Goal: Task Accomplishment & Management: Use online tool/utility

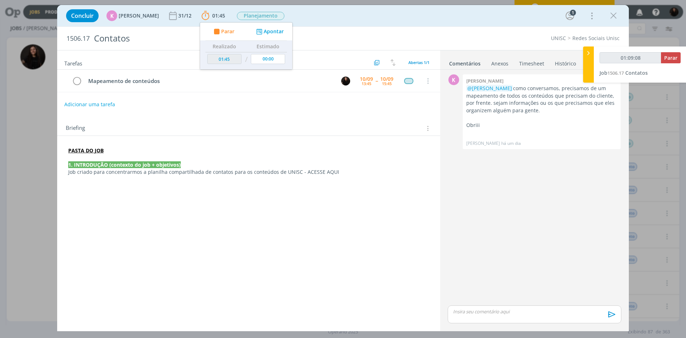
type input "01:09:09"
click at [590, 56] on icon at bounding box center [588, 53] width 7 height 8
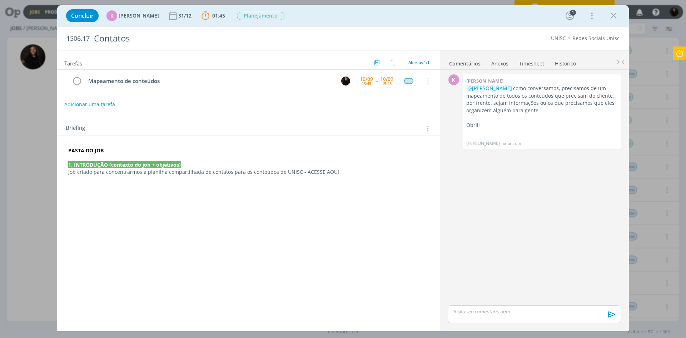
click at [128, 156] on p "dialog" at bounding box center [248, 157] width 361 height 7
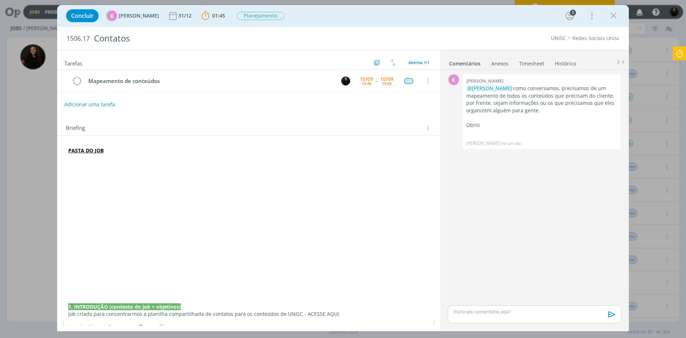
drag, startPoint x: 67, startPoint y: 178, endPoint x: 68, endPoint y: 174, distance: 4.1
click at [67, 177] on div "PASTA DO JOB 1. INTRODUÇÃO (contexto do job + objetivos) Job criado para concen…" at bounding box center [249, 231] width 372 height 175
click at [71, 170] on p "dialog" at bounding box center [248, 171] width 361 height 7
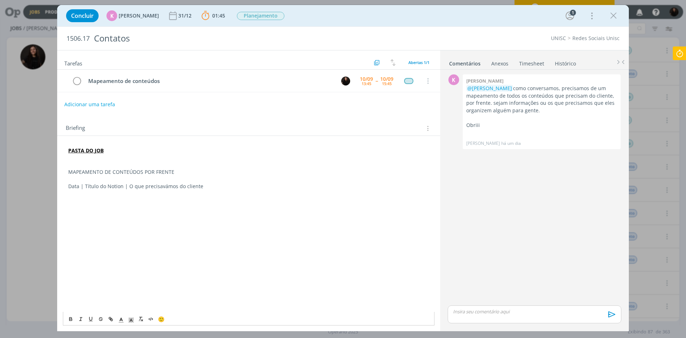
click at [164, 186] on p "Data | Título do Notion | O que precisavámos do cliente" at bounding box center [248, 186] width 361 height 7
click at [104, 172] on p "MAPEAMENTO DE CONTEÚDOS POR FRENTE" at bounding box center [248, 171] width 361 height 7
click at [105, 172] on p "MAPEAMENTO DE CONTEÚDOS POR FRENTE" at bounding box center [248, 171] width 361 height 7
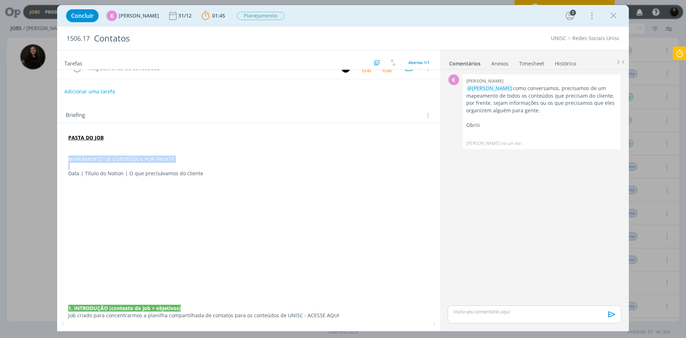
scroll to position [25, 0]
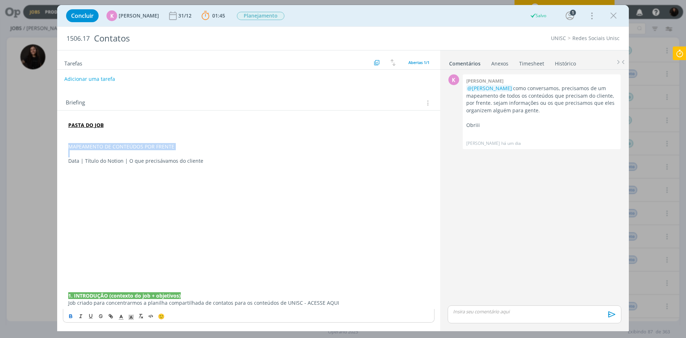
click at [69, 317] on icon "dialog" at bounding box center [71, 316] width 6 height 6
click at [133, 318] on polygon "dialog" at bounding box center [133, 317] width 0 height 0
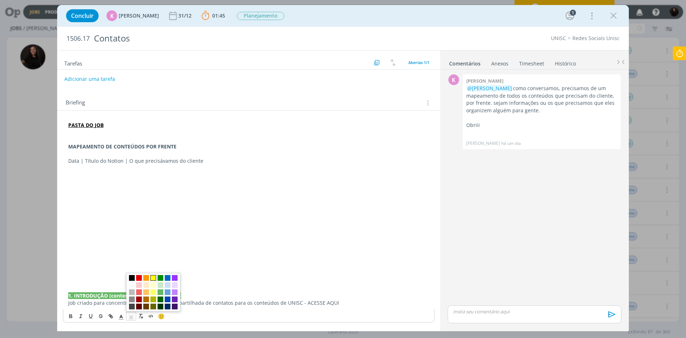
click at [153, 275] on span "dialog" at bounding box center [153, 278] width 6 height 6
click at [126, 146] on strong "MAPEAMENTO DE CONTEÚDOS POR FRENTE" at bounding box center [122, 146] width 108 height 7
click at [121, 151] on p "dialog" at bounding box center [248, 153] width 361 height 7
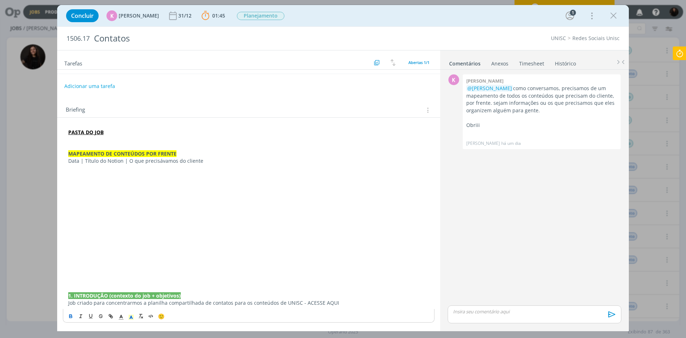
scroll to position [18, 0]
click at [104, 161] on p "Data | Título do Notion | O que precisávamos do cliente" at bounding box center [248, 160] width 361 height 7
click at [82, 315] on icon "dialog" at bounding box center [81, 316] width 6 height 6
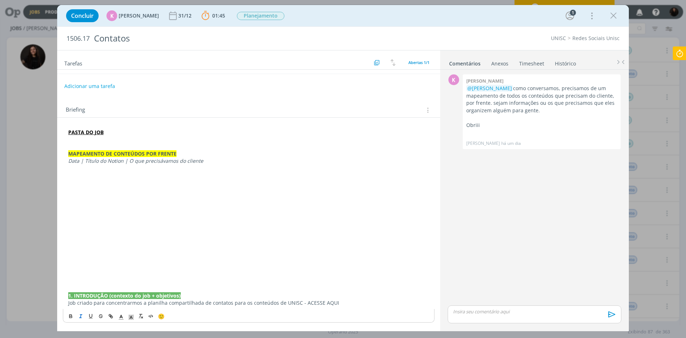
click at [225, 190] on p "dialog" at bounding box center [248, 188] width 361 height 7
click at [116, 162] on em "Data | Título do Notion | O que precisávamos do cliente" at bounding box center [135, 160] width 135 height 7
click at [121, 170] on p "dialog" at bounding box center [248, 167] width 361 height 7
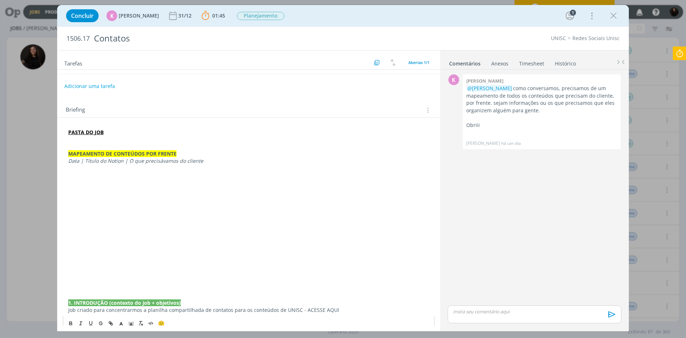
click at [121, 178] on p "dialog" at bounding box center [248, 174] width 361 height 7
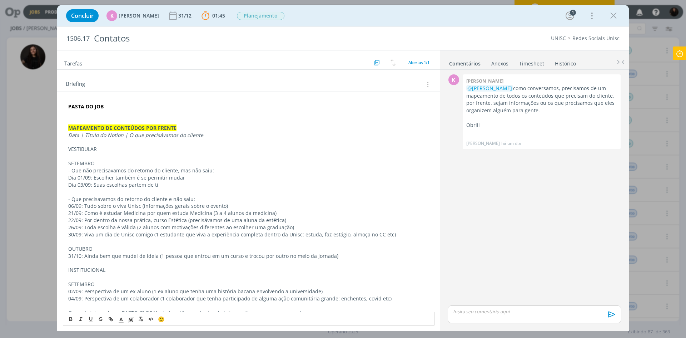
scroll to position [0, 0]
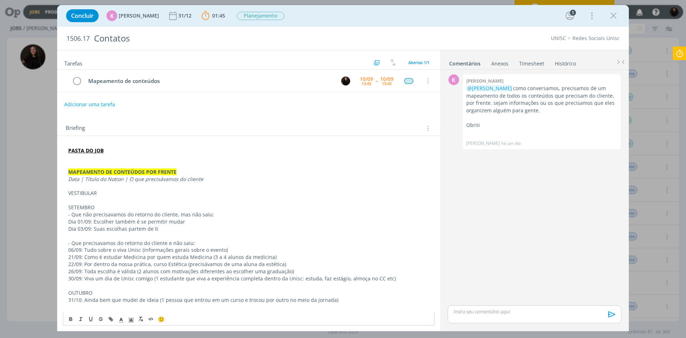
click at [104, 190] on p "VESTIBULAR" at bounding box center [248, 192] width 361 height 7
drag, startPoint x: 103, startPoint y: 193, endPoint x: 61, endPoint y: 195, distance: 42.2
click at [68, 318] on icon "dialog" at bounding box center [71, 319] width 6 height 6
click at [89, 199] on p "dialog" at bounding box center [248, 200] width 361 height 7
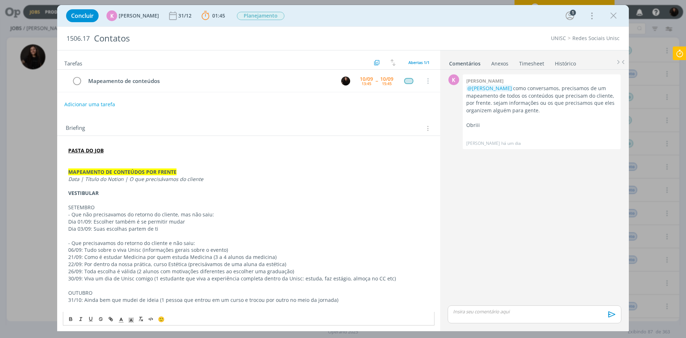
click at [68, 209] on p "SETEMBRO" at bounding box center [248, 207] width 361 height 7
click at [73, 204] on p "* SETEMBRO" at bounding box center [248, 207] width 361 height 7
drag, startPoint x: 105, startPoint y: 206, endPoint x: 55, endPoint y: 208, distance: 50.1
click at [55, 208] on div "Concluir K [PERSON_NAME] [DATE] 01:45 Parar Apontar Data * [DATE] Horas * 00:00…" at bounding box center [343, 169] width 686 height 338
click at [82, 318] on icon "dialog" at bounding box center [81, 319] width 6 height 6
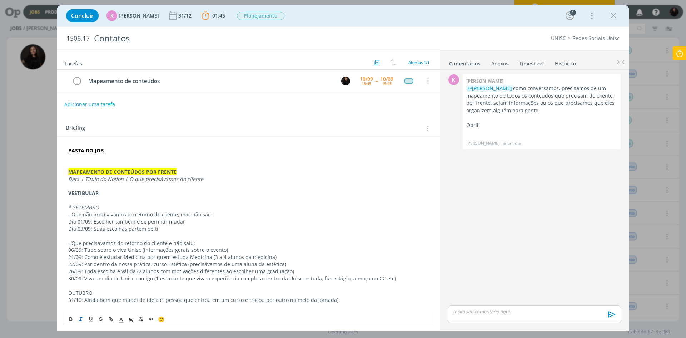
click at [117, 216] on p "- Que não precisavamos do retorno do cliente, mas não saiu:" at bounding box center [248, 214] width 361 height 7
drag, startPoint x: 67, startPoint y: 216, endPoint x: 213, endPoint y: 214, distance: 145.8
click at [91, 320] on icon "dialog" at bounding box center [90, 318] width 3 height 3
click at [226, 230] on p "Dia 03/09: Suas escolhas partem de ti" at bounding box center [248, 228] width 361 height 7
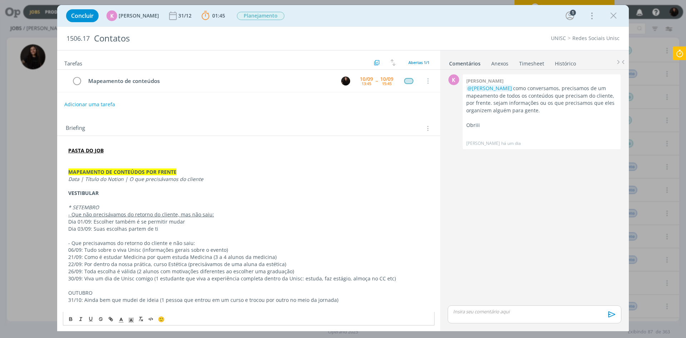
scroll to position [36, 0]
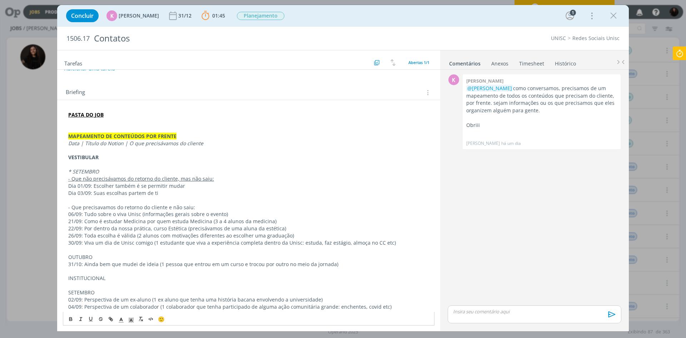
click at [86, 208] on p "- Que precisavamos do retorno do cliente e não saiu:" at bounding box center [248, 207] width 361 height 7
drag, startPoint x: 78, startPoint y: 205, endPoint x: 218, endPoint y: 207, distance: 139.4
click at [218, 207] on p "- Que precisávamos do retorno do cliente e não saiu:" at bounding box center [248, 207] width 361 height 7
click at [78, 321] on button "dialog" at bounding box center [81, 318] width 10 height 9
click at [122, 251] on p "dialog" at bounding box center [248, 249] width 361 height 7
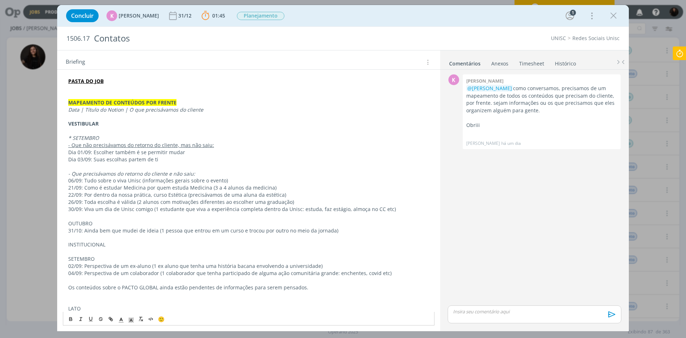
scroll to position [71, 0]
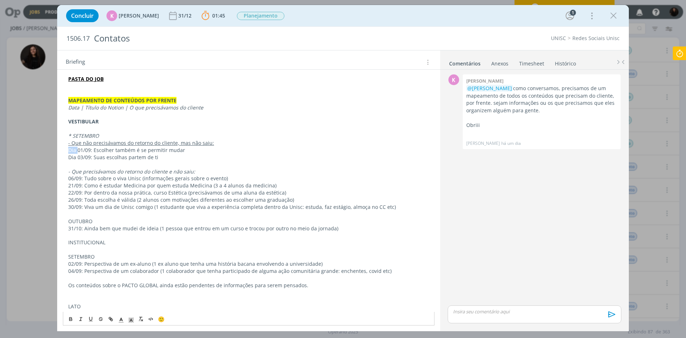
drag, startPoint x: 74, startPoint y: 149, endPoint x: 67, endPoint y: 148, distance: 7.5
click at [67, 148] on div "PASTA DO JOB MAPEAMENTO DE CONTEÚDOS POR FRENTE Data | Título do Notion | O que…" at bounding box center [249, 281] width 372 height 417
drag, startPoint x: 77, startPoint y: 157, endPoint x: 68, endPoint y: 157, distance: 9.3
click at [68, 157] on div "PASTA DO JOB MAPEAMENTO DE CONTEÚDOS POR FRENTE Data | Título do Notion | O que…" at bounding box center [249, 281] width 372 height 417
drag, startPoint x: 83, startPoint y: 149, endPoint x: 67, endPoint y: 150, distance: 16.5
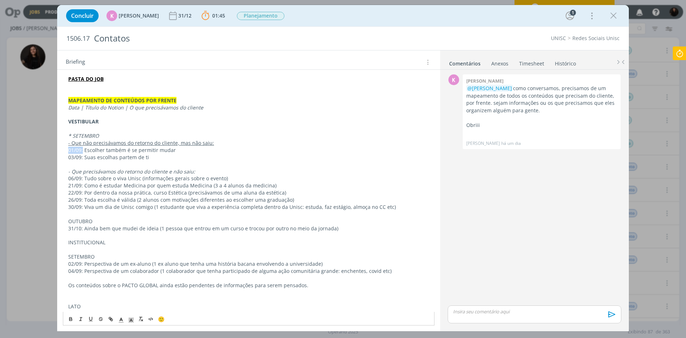
click at [67, 150] on div "PASTA DO JOB MAPEAMENTO DE CONTEÚDOS POR FRENTE Data | Título do Notion | O que…" at bounding box center [249, 281] width 372 height 417
drag, startPoint x: 85, startPoint y: 158, endPoint x: 65, endPoint y: 156, distance: 20.1
click at [65, 156] on div "PASTA DO JOB MAPEAMENTO DE CONTEÚDOS POR FRENTE Data | Título do Notion | O que…" at bounding box center [249, 281] width 372 height 417
drag, startPoint x: 83, startPoint y: 177, endPoint x: 59, endPoint y: 178, distance: 24.0
click at [59, 178] on div "PASTA DO JOB MAPEAMENTO DE CONTEÚDOS POR FRENTE Data | Título do Notion | O que…" at bounding box center [248, 285] width 383 height 442
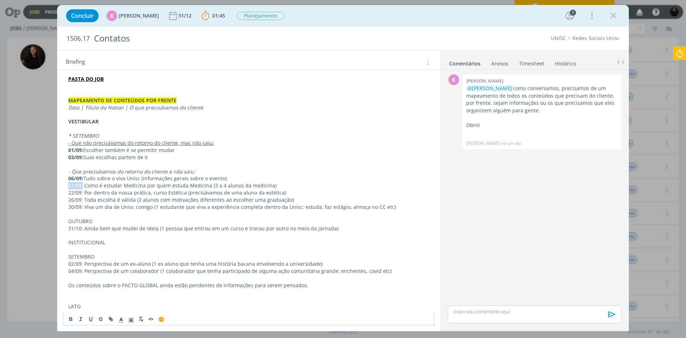
drag, startPoint x: 82, startPoint y: 185, endPoint x: 64, endPoint y: 185, distance: 18.6
click at [64, 185] on div "PASTA DO JOB MAPEAMENTO DE CONTEÚDOS POR FRENTE Data | Título do Notion | O que…" at bounding box center [249, 281] width 372 height 417
drag, startPoint x: 83, startPoint y: 193, endPoint x: 60, endPoint y: 189, distance: 23.1
click at [60, 189] on div "PASTA DO JOB MAPEAMENTO DE CONTEÚDOS POR FRENTE Data | Título do Notion | O que…" at bounding box center [248, 285] width 383 height 442
drag, startPoint x: 83, startPoint y: 202, endPoint x: 61, endPoint y: 199, distance: 21.6
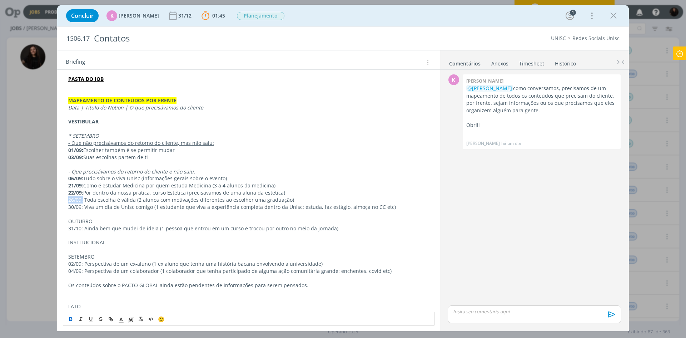
click at [61, 199] on div "PASTA DO JOB MAPEAMENTO DE CONTEÚDOS POR FRENTE Data | Título do Notion | O que…" at bounding box center [248, 285] width 383 height 442
drag, startPoint x: 84, startPoint y: 207, endPoint x: 61, endPoint y: 209, distance: 23.0
click at [61, 209] on div "PASTA DO JOB MAPEAMENTO DE CONTEÚDOS POR FRENTE Data | Título do Notion | O que…" at bounding box center [248, 285] width 383 height 442
click at [152, 219] on p "OUTUBRO" at bounding box center [248, 221] width 361 height 7
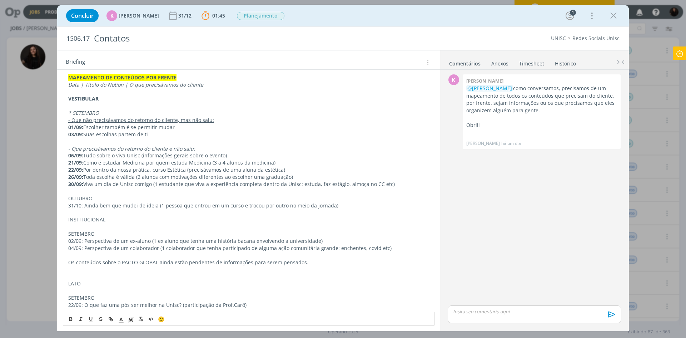
scroll to position [107, 0]
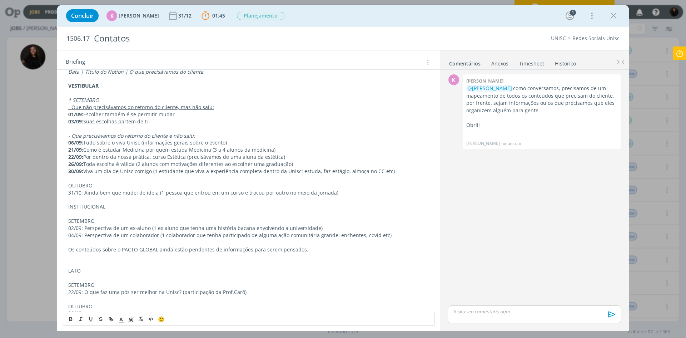
drag, startPoint x: 89, startPoint y: 188, endPoint x: 66, endPoint y: 189, distance: 22.9
click at [66, 189] on div "PASTA DO JOB MAPEAMENTO DE CONTEÚDOS POR FRENTE Data | Título do Notion | O que…" at bounding box center [249, 245] width 372 height 417
click at [69, 185] on p "OUTUBRO" at bounding box center [248, 185] width 361 height 7
drag, startPoint x: 109, startPoint y: 183, endPoint x: 64, endPoint y: 188, distance: 45.7
click at [64, 188] on div "PASTA DO JOB MAPEAMENTO DE CONTEÚDOS POR FRENTE Data | Título do Notion | O que…" at bounding box center [249, 245] width 372 height 417
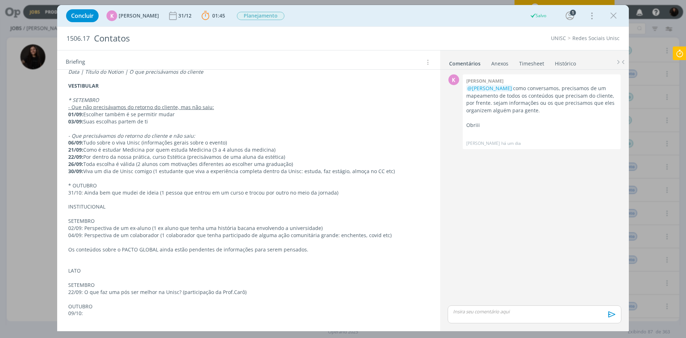
scroll to position [253, 0]
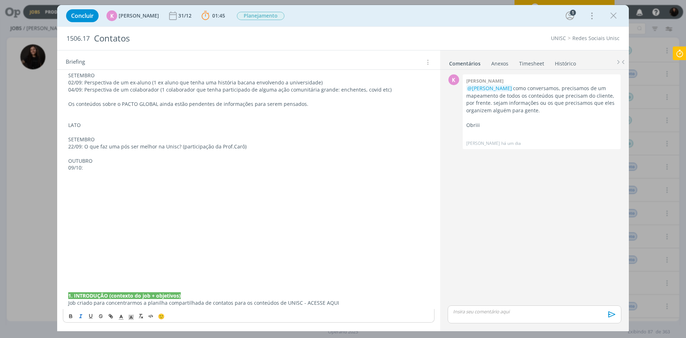
click at [81, 315] on line "dialog" at bounding box center [80, 315] width 1 height 3
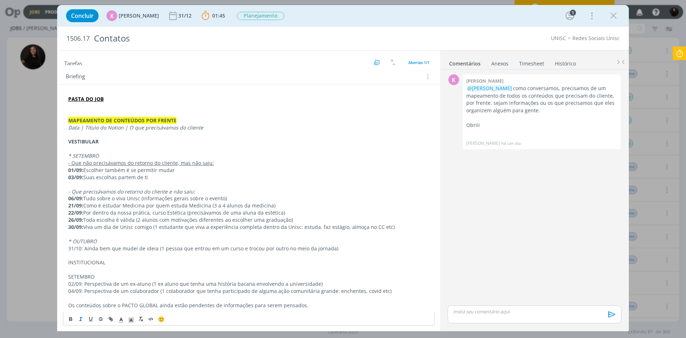
scroll to position [96, 0]
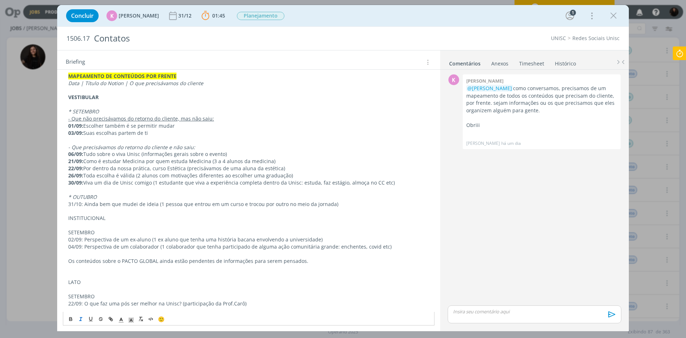
click at [81, 203] on p "31/10: Ainda bem que mudei de ideia (1 pessoa que entrou em um curso e trocou p…" at bounding box center [248, 203] width 361 height 7
drag, startPoint x: 82, startPoint y: 203, endPoint x: 67, endPoint y: 202, distance: 15.4
click at [67, 202] on div "PASTA DO JOB MAPEAMENTO DE CONTEÚDOS POR FRENTE Data | Título do Notion | O que…" at bounding box center [249, 257] width 372 height 417
click at [80, 228] on p "dialog" at bounding box center [248, 225] width 361 height 7
drag, startPoint x: 101, startPoint y: 96, endPoint x: 61, endPoint y: 99, distance: 40.5
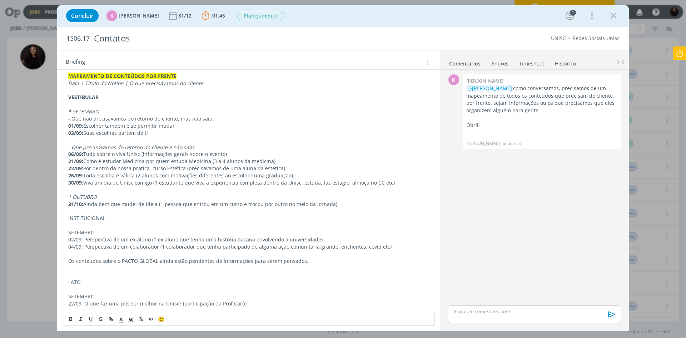
click at [61, 99] on div "PASTA DO JOB MAPEAMENTO DE CONTEÚDOS POR FRENTE Data | Título do Notion | O que…" at bounding box center [248, 261] width 383 height 442
click at [132, 320] on icon "dialog" at bounding box center [131, 320] width 6 height 6
click at [137, 280] on span "dialog" at bounding box center [139, 281] width 6 height 6
click at [115, 135] on p "03/09: Suas escolhas partem de ti" at bounding box center [248, 132] width 361 height 7
click at [75, 103] on p "dialog" at bounding box center [248, 104] width 361 height 7
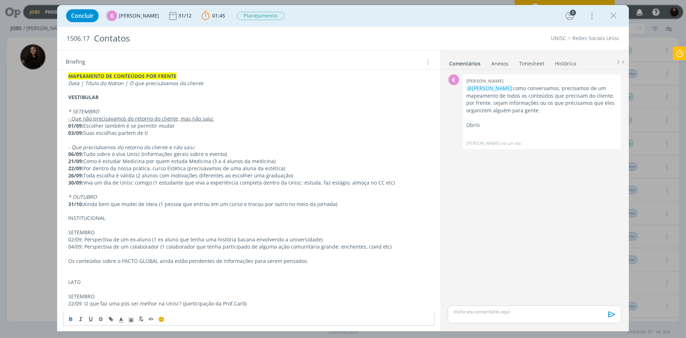
drag, startPoint x: 101, startPoint y: 99, endPoint x: 60, endPoint y: 99, distance: 40.4
click at [60, 99] on div "PASTA DO JOB MAPEAMENTO DE CONTEÚDOS POR FRENTE Data | Título do Notion | O que…" at bounding box center [248, 261] width 383 height 442
click at [131, 319] on polyline "dialog" at bounding box center [131, 319] width 3 height 3
click at [168, 300] on span "dialog" at bounding box center [168, 302] width 6 height 6
click at [159, 201] on p "31/10: Ainda bem que mudei de ideia (1 pessoa que entrou em um curso e trocou p…" at bounding box center [248, 203] width 361 height 7
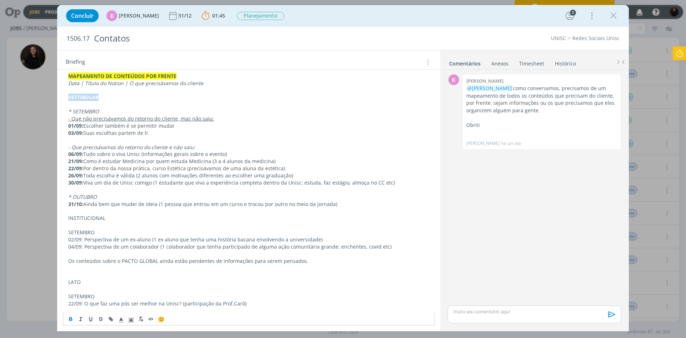
drag, startPoint x: 98, startPoint y: 96, endPoint x: 60, endPoint y: 95, distance: 37.2
click at [60, 95] on div "PASTA DO JOB MAPEAMENTO DE CONTEÚDOS POR FRENTE Data | Título do Notion | O que…" at bounding box center [248, 261] width 383 height 442
click at [124, 321] on icon "dialog" at bounding box center [121, 320] width 6 height 6
click at [158, 300] on span "dialog" at bounding box center [158, 302] width 6 height 6
click at [120, 138] on p "dialog" at bounding box center [248, 139] width 361 height 7
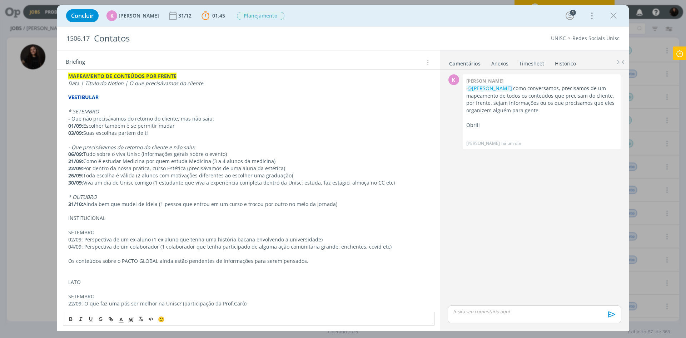
click at [99, 105] on p "dialog" at bounding box center [248, 104] width 361 height 7
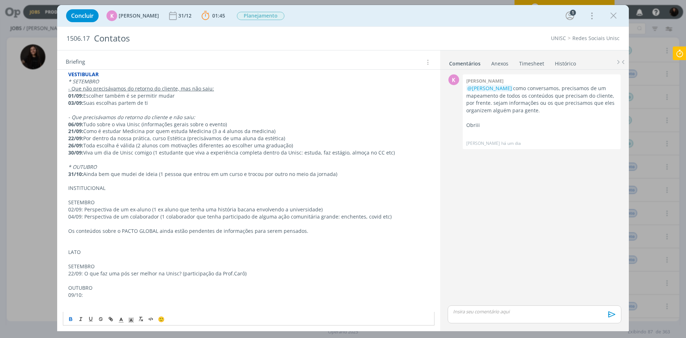
scroll to position [131, 0]
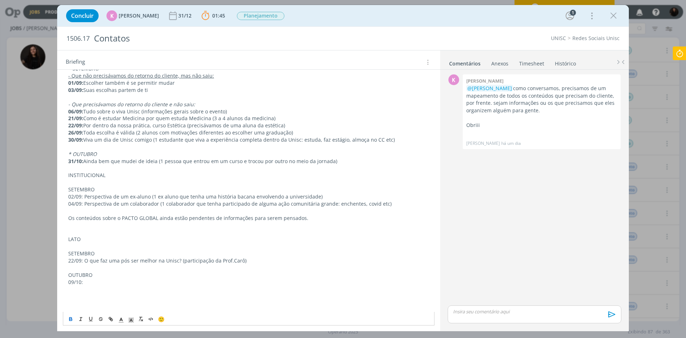
click at [100, 153] on p "* OUTUBRO" at bounding box center [248, 153] width 361 height 7
click at [75, 184] on p "dialog" at bounding box center [248, 182] width 361 height 7
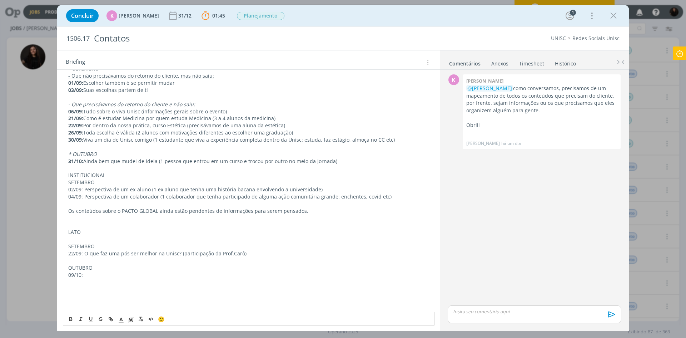
drag, startPoint x: 106, startPoint y: 173, endPoint x: 59, endPoint y: 180, distance: 47.7
click at [59, 180] on div "PASTA DO JOB MAPEAMENTO DE CONTEÚDOS POR FRENTE Data | Título do Notion | O que…" at bounding box center [248, 218] width 383 height 428
drag, startPoint x: 110, startPoint y: 175, endPoint x: 92, endPoint y: 175, distance: 18.2
click at [91, 176] on div "PASTA DO JOB MAPEAMENTO DE CONTEÚDOS POR FRENTE Data | Título do Notion | O que…" at bounding box center [249, 214] width 372 height 403
click at [106, 177] on p "INSTITUCIONAL" at bounding box center [248, 175] width 361 height 7
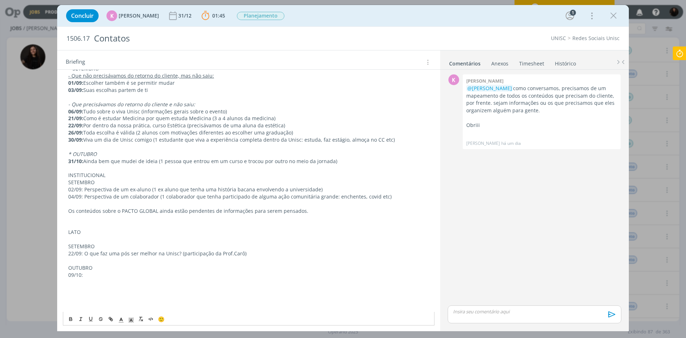
drag, startPoint x: 83, startPoint y: 178, endPoint x: 67, endPoint y: 177, distance: 16.2
click at [67, 177] on div "PASTA DO JOB MAPEAMENTO DE CONTEÚDOS POR FRENTE Data | Título do Notion | O que…" at bounding box center [249, 214] width 372 height 403
click at [121, 322] on icon "dialog" at bounding box center [121, 320] width 6 height 6
click at [156, 302] on span "dialog" at bounding box center [158, 302] width 6 height 6
click at [89, 183] on p "SETEMBRO" at bounding box center [248, 182] width 361 height 7
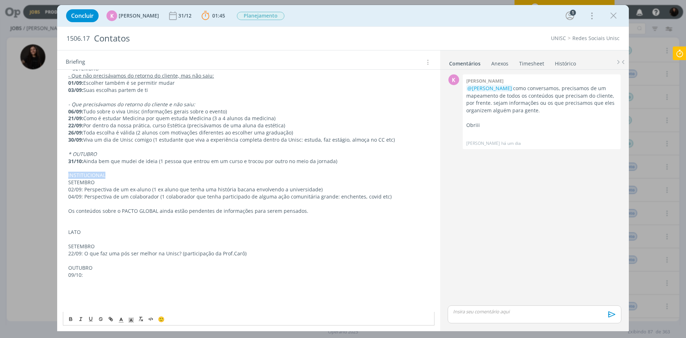
drag, startPoint x: 105, startPoint y: 175, endPoint x: 68, endPoint y: 178, distance: 37.6
click at [68, 178] on div "PASTA DO JOB MAPEAMENTO DE CONTEÚDOS POR FRENTE Data | Título do Notion | O que…" at bounding box center [249, 214] width 372 height 403
click at [173, 175] on p "INSTITUCIONAL" at bounding box center [248, 175] width 361 height 7
click at [68, 183] on p "SETEMBRO" at bounding box center [248, 182] width 361 height 7
drag, startPoint x: 105, startPoint y: 182, endPoint x: 50, endPoint y: 179, distance: 55.1
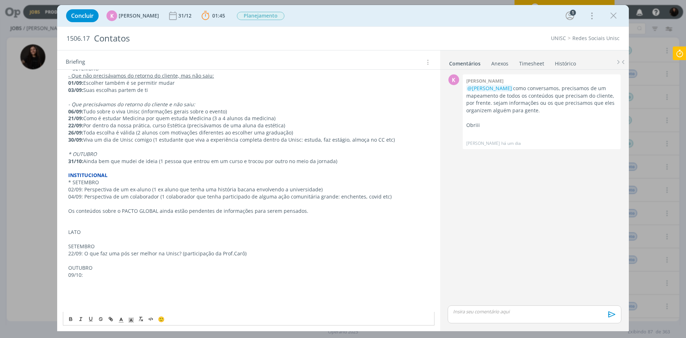
click at [50, 179] on div "Concluir K [PERSON_NAME] [DATE] 01:45 Parar Apontar Data * [DATE] Horas * 00:00…" at bounding box center [343, 169] width 686 height 338
click at [81, 322] on icon "dialog" at bounding box center [81, 319] width 6 height 6
drag, startPoint x: 93, startPoint y: 229, endPoint x: 93, endPoint y: 222, distance: 6.8
click at [93, 228] on p "LATO" at bounding box center [248, 231] width 361 height 7
click at [88, 204] on p "dialog" at bounding box center [248, 203] width 361 height 7
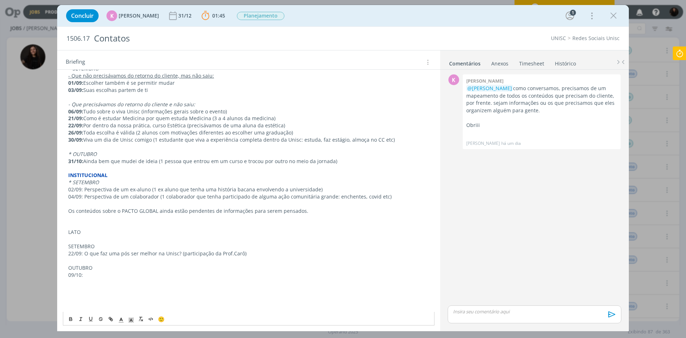
drag, startPoint x: 68, startPoint y: 209, endPoint x: 338, endPoint y: 211, distance: 269.8
click at [338, 211] on div "PASTA DO JOB MAPEAMENTO DE CONTEÚDOS POR FRENTE Data | Título do Notion | O que…" at bounding box center [249, 214] width 372 height 403
drag, startPoint x: 92, startPoint y: 320, endPoint x: 93, endPoint y: 317, distance: 3.7
click at [93, 318] on icon "dialog" at bounding box center [91, 319] width 6 height 6
click at [117, 201] on p "dialog" at bounding box center [248, 203] width 361 height 7
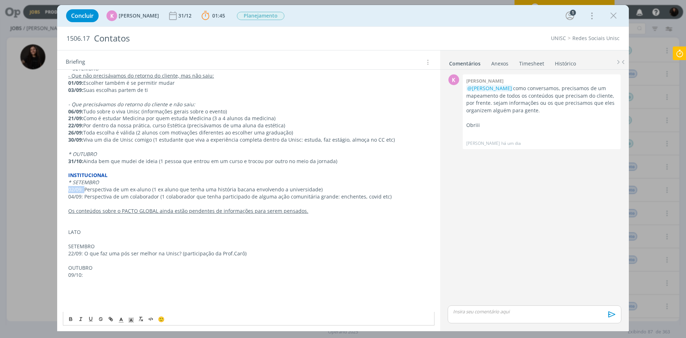
drag, startPoint x: 84, startPoint y: 190, endPoint x: 59, endPoint y: 190, distance: 25.4
click at [59, 190] on div "PASTA DO JOB MAPEAMENTO DE CONTEÚDOS POR FRENTE Data | Título do Notion | O que…" at bounding box center [248, 218] width 383 height 428
drag, startPoint x: 82, startPoint y: 195, endPoint x: 62, endPoint y: 197, distance: 20.0
click at [62, 197] on div "PASTA DO JOB MAPEAMENTO DE CONTEÚDOS POR FRENTE Data | Título do Notion | O que…" at bounding box center [248, 218] width 383 height 428
click at [87, 232] on p "LATO" at bounding box center [248, 231] width 361 height 7
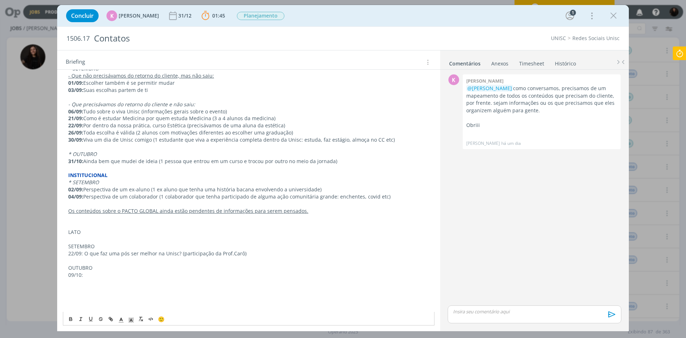
click at [75, 219] on p "dialog" at bounding box center [248, 217] width 361 height 7
click at [79, 233] on p "dialog" at bounding box center [248, 231] width 361 height 7
drag, startPoint x: 81, startPoint y: 228, endPoint x: 83, endPoint y: 314, distance: 86.1
click at [60, 227] on div "PASTA DO JOB MAPEAMENTO DE CONTEÚDOS POR FRENTE Data | Título do Notion | O que…" at bounding box center [248, 210] width 383 height 413
click at [124, 320] on icon "dialog" at bounding box center [121, 320] width 6 height 6
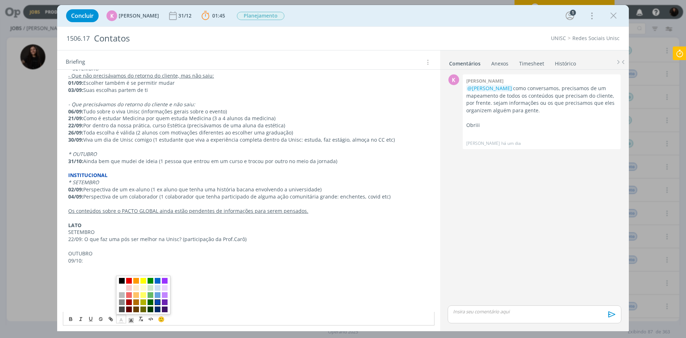
click at [160, 301] on span "dialog" at bounding box center [158, 302] width 6 height 6
click at [102, 230] on p "SETEMBRO" at bounding box center [248, 231] width 361 height 7
click at [68, 233] on div "PASTA DO JOB MAPEAMENTO DE CONTEÚDOS POR FRENTE Data | Título do Notion | O que…" at bounding box center [249, 207] width 372 height 388
drag, startPoint x: 91, startPoint y: 233, endPoint x: 46, endPoint y: 234, distance: 45.1
click at [46, 234] on div "Concluir K [PERSON_NAME] [DATE] 01:45 Parar Apontar Data * [DATE] Horas * 00:00…" at bounding box center [343, 169] width 686 height 338
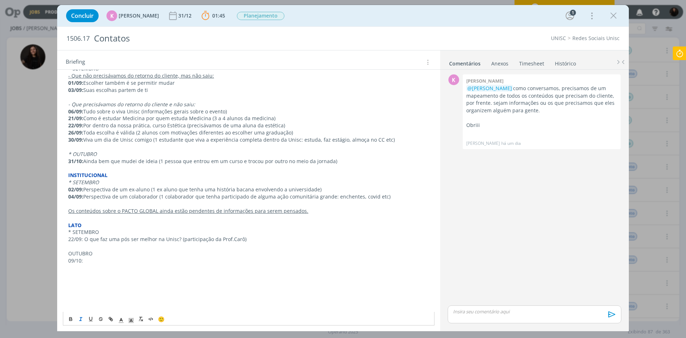
click at [81, 321] on icon "dialog" at bounding box center [81, 319] width 6 height 6
drag, startPoint x: 89, startPoint y: 263, endPoint x: 93, endPoint y: 248, distance: 15.4
click at [89, 262] on p "09/10:" at bounding box center [248, 260] width 361 height 7
drag, startPoint x: 83, startPoint y: 239, endPoint x: 63, endPoint y: 240, distance: 20.1
click at [63, 240] on div "PASTA DO JOB MAPEAMENTO DE CONTEÚDOS POR FRENTE Data | Título do Notion | O que…" at bounding box center [249, 207] width 372 height 388
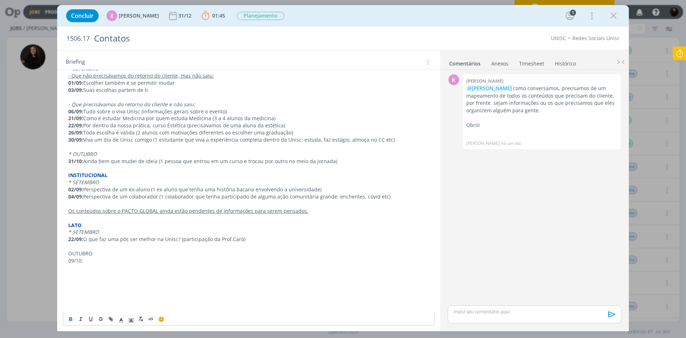
click at [72, 249] on p "dialog" at bounding box center [248, 246] width 361 height 7
click at [96, 252] on p "OUTUBRO" at bounding box center [248, 253] width 361 height 7
click at [70, 254] on p "OUTUBRO" at bounding box center [248, 253] width 361 height 7
drag, startPoint x: 109, startPoint y: 252, endPoint x: 58, endPoint y: 256, distance: 50.9
click at [58, 256] on div "PASTA DO JOB MAPEAMENTO DE CONTEÚDOS POR FRENTE Data | Título do Notion | O que…" at bounding box center [248, 210] width 383 height 413
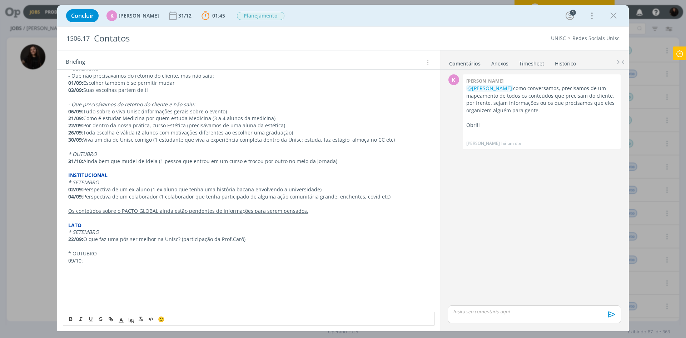
click at [79, 323] on div "🙂" at bounding box center [248, 318] width 371 height 13
drag, startPoint x: 79, startPoint y: 251, endPoint x: 60, endPoint y: 254, distance: 19.2
click at [60, 254] on div "PASTA DO JOB MAPEAMENTO DE CONTEÚDOS POR FRENTE Data | Título do Notion | O que…" at bounding box center [248, 210] width 383 height 413
click at [83, 324] on div "🙂" at bounding box center [248, 318] width 371 height 13
drag, startPoint x: 98, startPoint y: 245, endPoint x: 96, endPoint y: 250, distance: 5.1
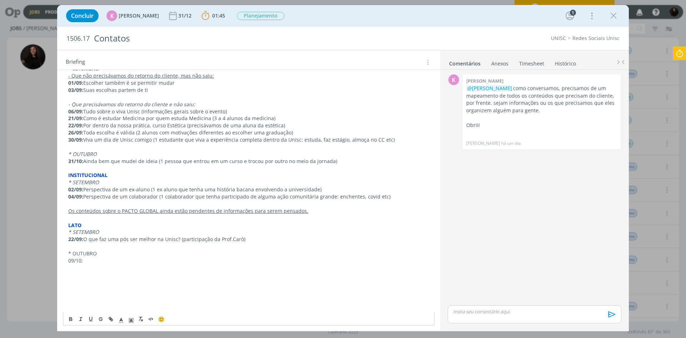
click at [96, 250] on div "PASTA DO JOB MAPEAMENTO DE CONTEÚDOS POR FRENTE Data | Título do Notion | O que…" at bounding box center [249, 207] width 372 height 388
click at [99, 252] on p "* OUTUBRO" at bounding box center [248, 253] width 361 height 7
drag, startPoint x: 101, startPoint y: 254, endPoint x: 61, endPoint y: 255, distance: 39.7
click at [61, 255] on div "PASTA DO JOB MAPEAMENTO DE CONTEÚDOS POR FRENTE Data | Título do Notion | O que…" at bounding box center [248, 210] width 383 height 413
click at [82, 319] on icon "dialog" at bounding box center [81, 319] width 6 height 6
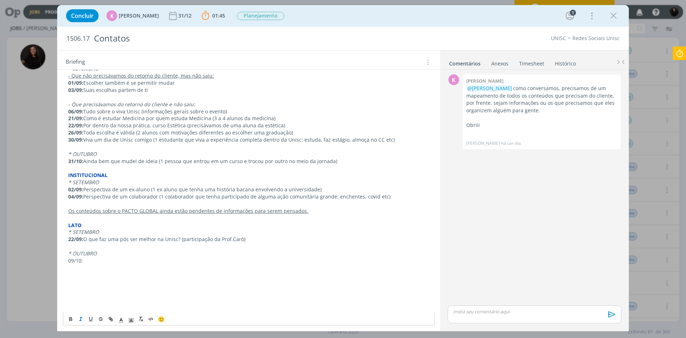
click at [94, 265] on p "dialog" at bounding box center [248, 267] width 361 height 7
click at [98, 255] on p "* OUTUBRO" at bounding box center [248, 253] width 361 height 7
click at [96, 260] on p "09/10:" at bounding box center [248, 260] width 361 height 7
click at [124, 255] on p "* OUTUBRO" at bounding box center [248, 253] width 361 height 7
click at [121, 260] on p "09/10:" at bounding box center [248, 260] width 361 height 7
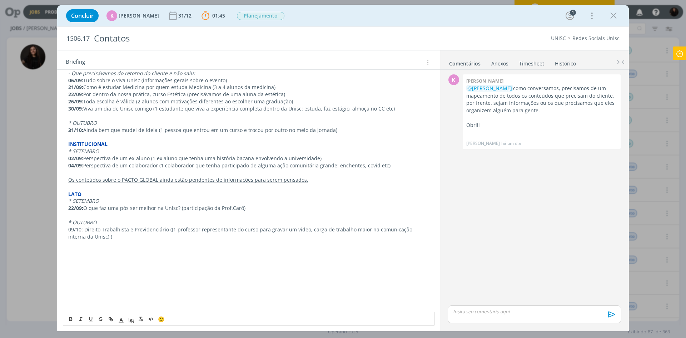
scroll to position [203, 0]
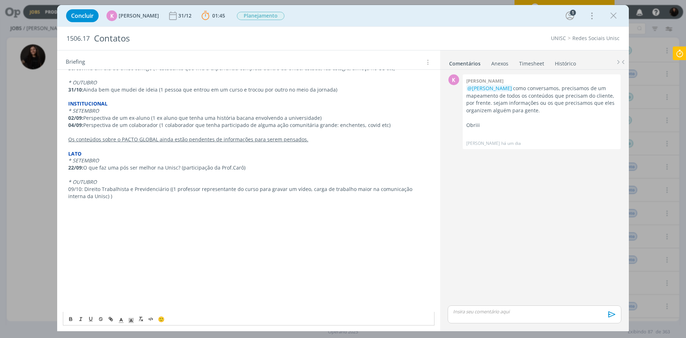
click at [231, 169] on p "22/09: O que faz uma pós ser melhor na Unisc? (participação da Prof.Carô)" at bounding box center [248, 167] width 361 height 7
click at [230, 168] on p "22/09: O que faz uma pós ser melhor na Unisc? (participação da Prof.Carô)" at bounding box center [248, 167] width 361 height 7
click at [263, 177] on p "dialog" at bounding box center [248, 174] width 361 height 7
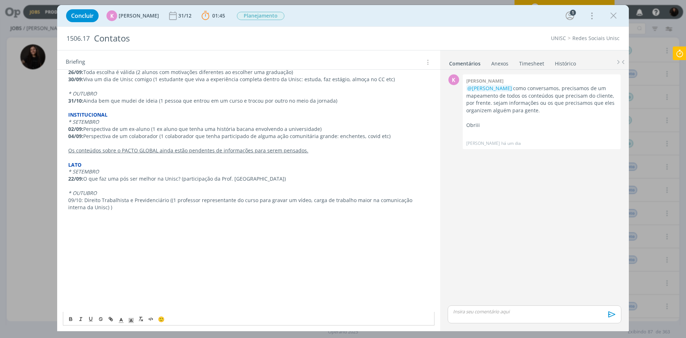
scroll to position [231, 0]
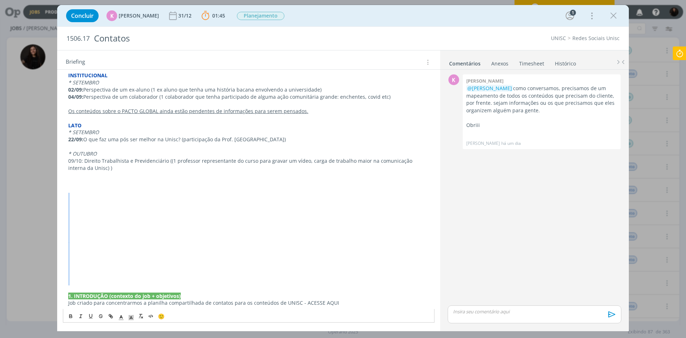
drag, startPoint x: 85, startPoint y: 283, endPoint x: 83, endPoint y: 198, distance: 85.4
click at [83, 198] on div "PASTA DO JOB MAPEAMENTO DE CONTEÚDOS POR FRENTE Data | Título do Notion | O que…" at bounding box center [249, 111] width 372 height 396
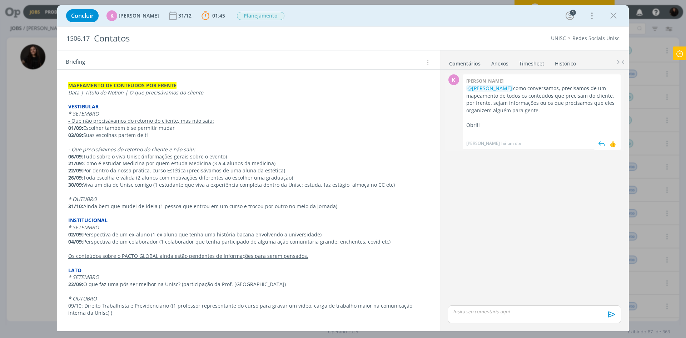
scroll to position [32, 0]
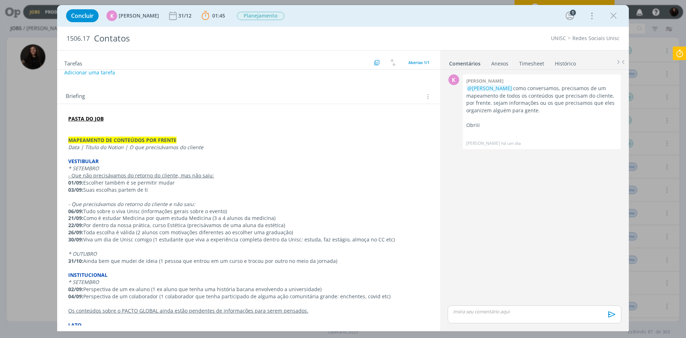
click at [685, 51] on icon at bounding box center [679, 53] width 13 height 14
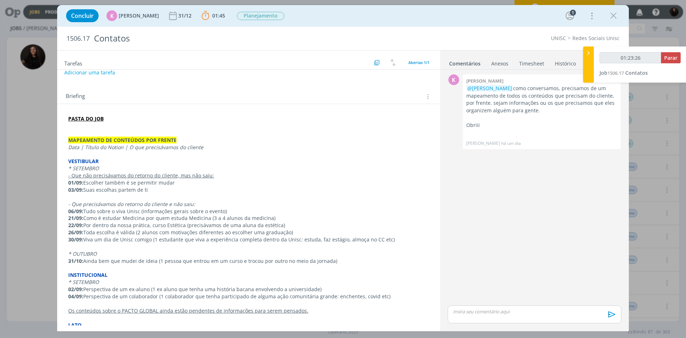
click at [590, 53] on icon at bounding box center [588, 53] width 7 height 8
type input "01:23:27"
click at [395, 108] on div "PASTA DO JOB MAPEAMENTO DE CONTEÚDOS POR FRENTE Data | Título do Notion | O que…" at bounding box center [248, 261] width 383 height 315
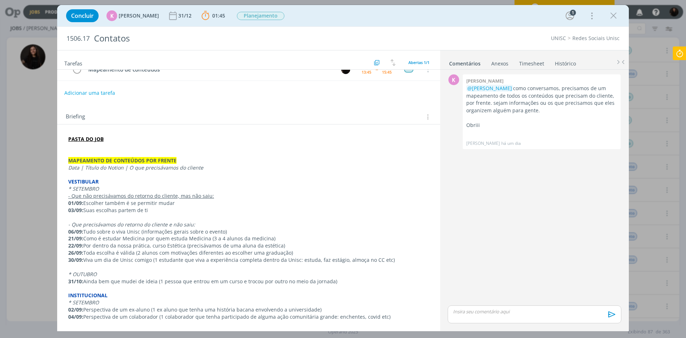
scroll to position [0, 0]
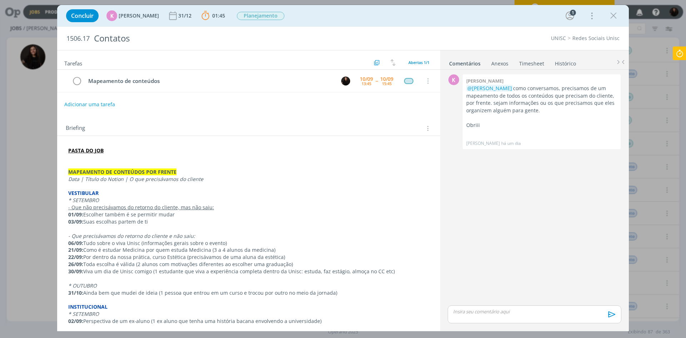
click at [685, 57] on icon at bounding box center [679, 53] width 13 height 14
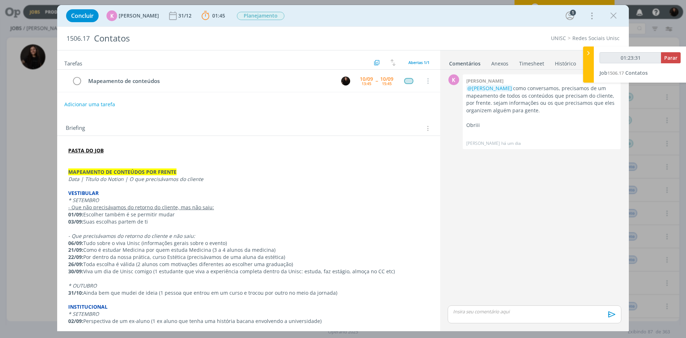
type input "01:23:32"
click at [591, 56] on icon at bounding box center [588, 53] width 7 height 8
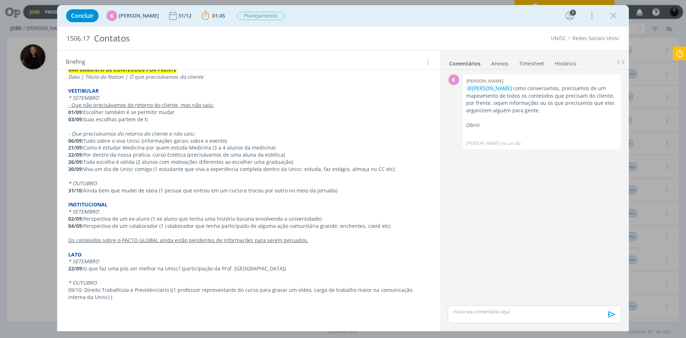
scroll to position [107, 0]
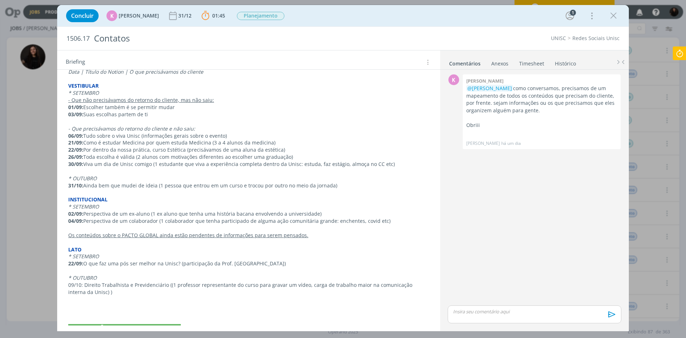
click at [261, 207] on p "* SETEMBRO" at bounding box center [248, 206] width 361 height 7
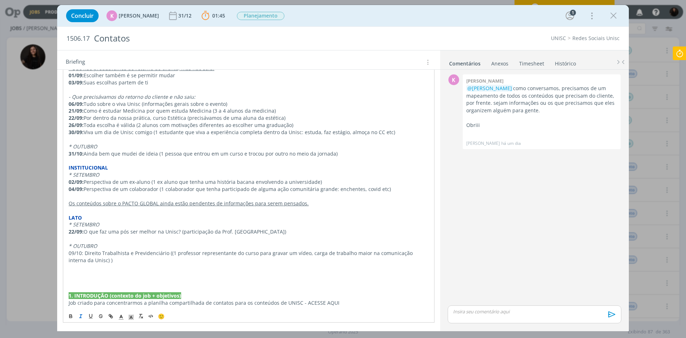
click at [145, 275] on p "dialog" at bounding box center [249, 274] width 360 height 7
click at [99, 262] on p "09/10: Direito Trabalhista e Previdenciário ((1 professor representante do curs…" at bounding box center [249, 256] width 360 height 14
click at [172, 255] on p "09/10: Direito Trabalhista e Previdenciário ((1 professor representante do curs…" at bounding box center [249, 256] width 360 height 14
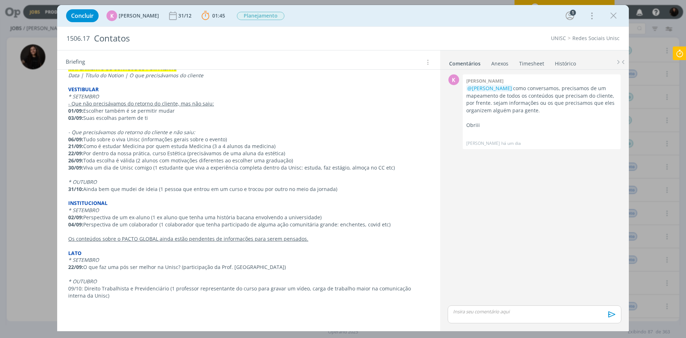
click at [679, 53] on icon at bounding box center [679, 53] width 13 height 14
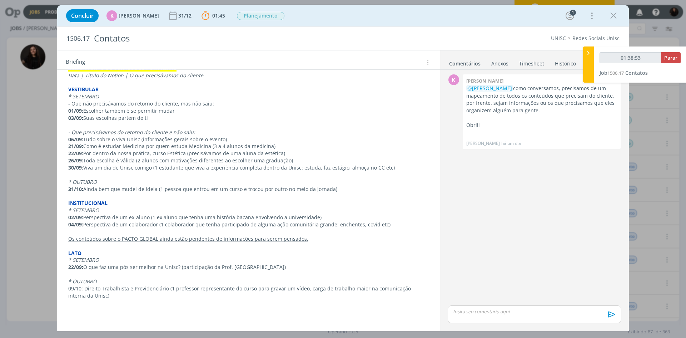
type input "01:38:54"
click at [679, 55] on button "Parar" at bounding box center [671, 57] width 20 height 11
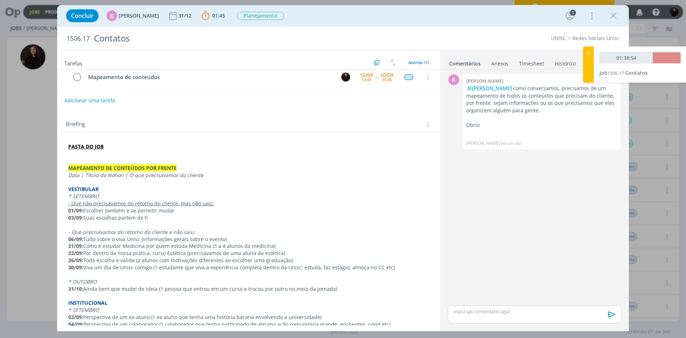
scroll to position [0, 0]
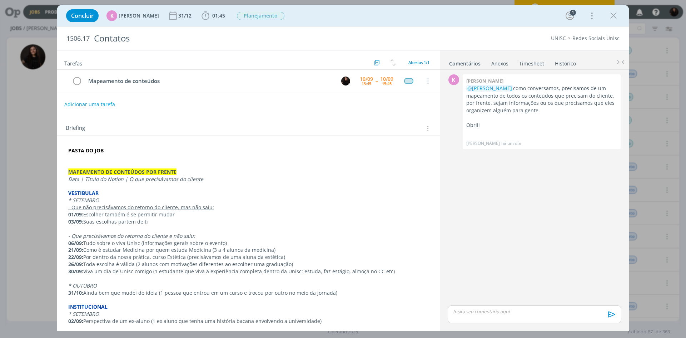
click at [523, 65] on link "Timesheet" at bounding box center [532, 62] width 26 height 10
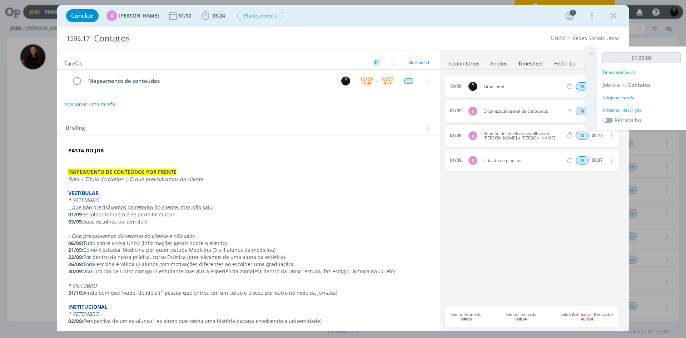
click at [618, 109] on div "Adicionar descrição" at bounding box center [641, 110] width 78 height 6
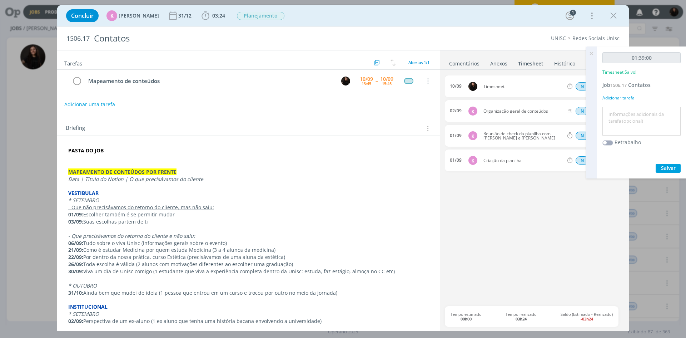
click at [617, 114] on textarea at bounding box center [641, 121] width 75 height 25
type textarea "mapeamento de conteúdos"
click at [660, 168] on button "Salvar" at bounding box center [668, 168] width 25 height 9
